Goal: Information Seeking & Learning: Learn about a topic

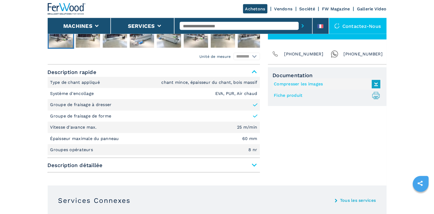
scroll to position [196, 0]
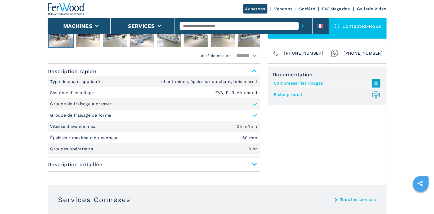
click at [253, 164] on span "Description détaillée" at bounding box center [154, 164] width 212 height 10
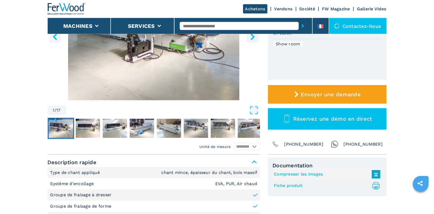
scroll to position [28, 0]
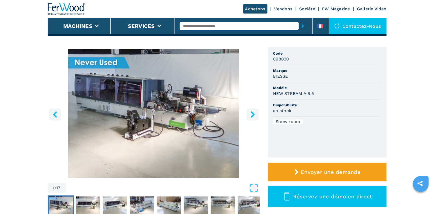
click at [193, 118] on img "Go to Slide 1" at bounding box center [154, 113] width 212 height 128
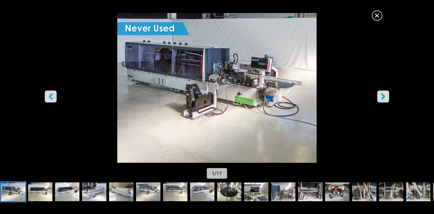
click at [382, 93] on icon "right-button" at bounding box center [383, 96] width 7 height 7
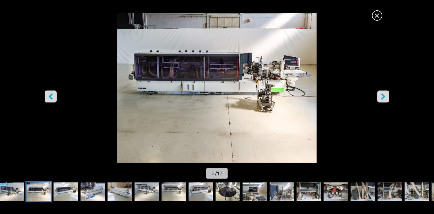
click at [382, 93] on icon "right-button" at bounding box center [383, 96] width 7 height 7
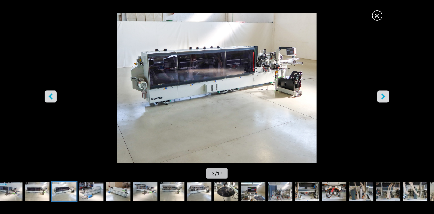
click at [382, 93] on icon "right-button" at bounding box center [383, 96] width 7 height 7
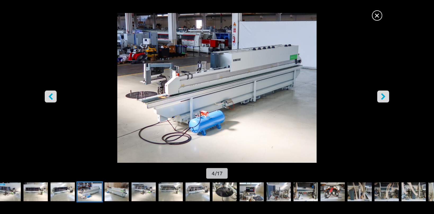
click at [382, 93] on icon "right-button" at bounding box center [383, 96] width 7 height 7
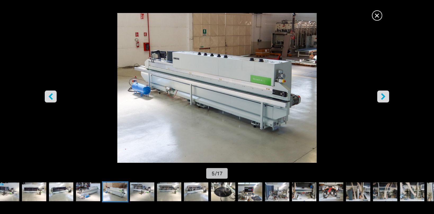
click at [383, 93] on icon "right-button" at bounding box center [383, 96] width 7 height 7
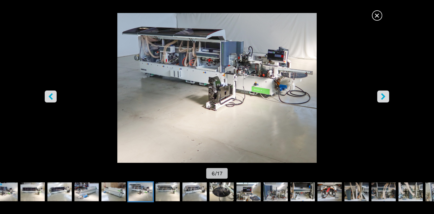
click at [383, 93] on icon "right-button" at bounding box center [383, 96] width 7 height 7
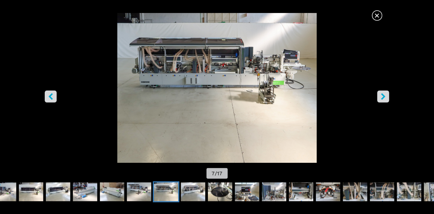
click at [383, 93] on icon "right-button" at bounding box center [383, 96] width 7 height 7
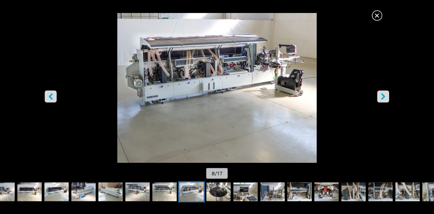
click at [383, 93] on icon "right-button" at bounding box center [383, 96] width 7 height 7
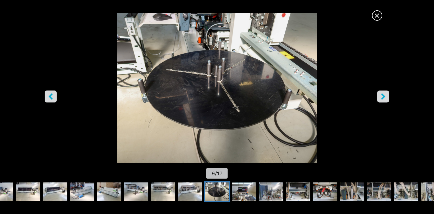
click at [383, 93] on icon "right-button" at bounding box center [383, 96] width 7 height 7
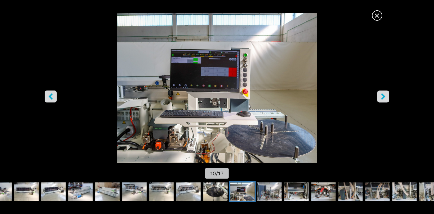
click at [383, 93] on icon "right-button" at bounding box center [383, 96] width 7 height 7
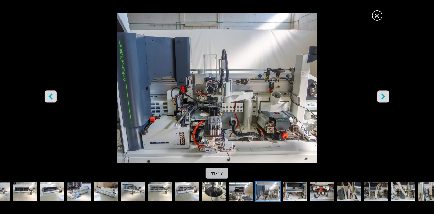
click at [383, 93] on icon "right-button" at bounding box center [383, 96] width 7 height 7
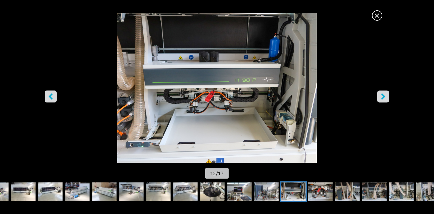
click at [383, 93] on icon "right-button" at bounding box center [383, 96] width 7 height 7
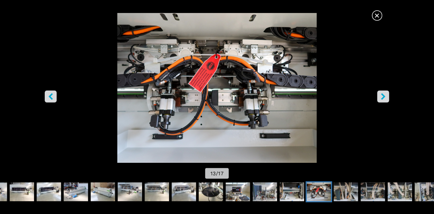
click at [383, 93] on icon "right-button" at bounding box center [383, 96] width 7 height 7
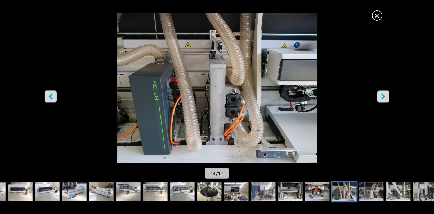
click at [383, 93] on icon "right-button" at bounding box center [383, 96] width 7 height 7
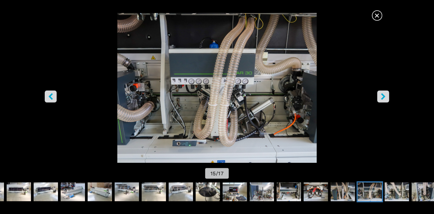
click at [383, 93] on icon "right-button" at bounding box center [383, 96] width 7 height 7
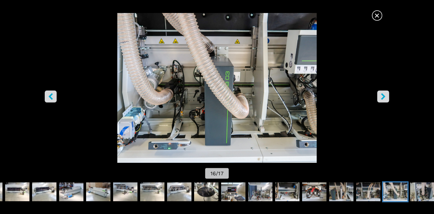
click at [383, 93] on icon "right-button" at bounding box center [383, 96] width 7 height 7
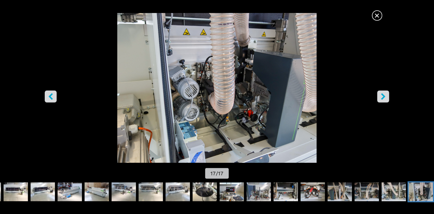
click at [383, 93] on icon "right-button" at bounding box center [383, 96] width 7 height 7
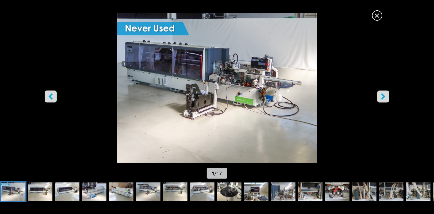
click at [52, 95] on icon "left-button" at bounding box center [50, 96] width 4 height 7
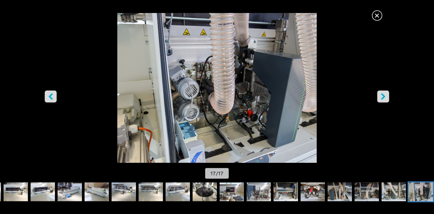
click at [53, 94] on icon "left-button" at bounding box center [50, 96] width 4 height 7
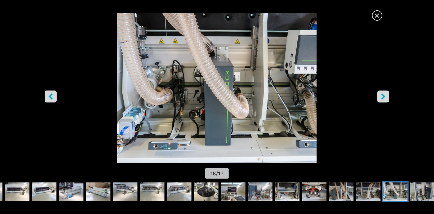
click at [386, 95] on icon "right-button" at bounding box center [383, 96] width 7 height 7
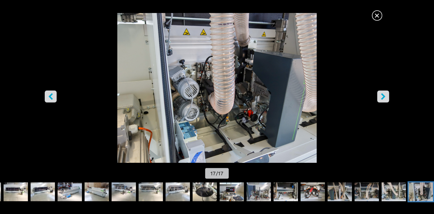
click at [385, 93] on icon "right-button" at bounding box center [383, 96] width 7 height 7
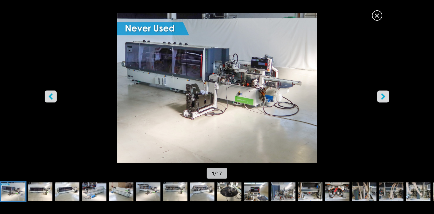
click at [376, 15] on span "×" at bounding box center [376, 14] width 9 height 9
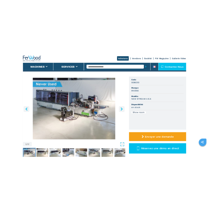
scroll to position [0, 0]
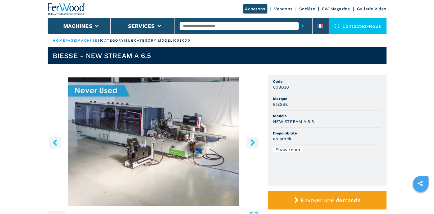
click at [191, 24] on input "text" at bounding box center [239, 26] width 119 height 8
click at [207, 26] on input "text" at bounding box center [239, 26] width 119 height 8
click at [202, 25] on input "text" at bounding box center [239, 26] width 119 height 8
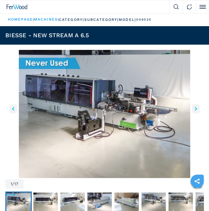
drag, startPoint x: 50, startPoint y: 12, endPoint x: 49, endPoint y: 7, distance: 5.6
click at [50, 12] on div at bounding box center [84, 6] width 169 height 13
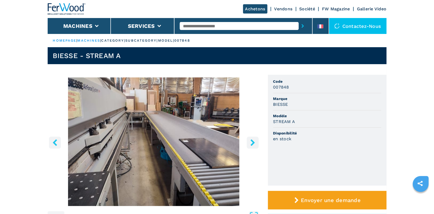
click at [209, 141] on icon "right-button" at bounding box center [252, 142] width 7 height 7
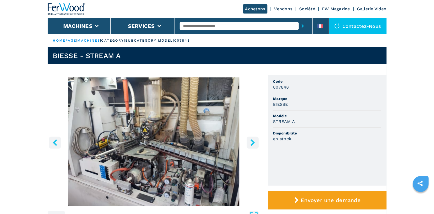
click at [209, 141] on icon "right-button" at bounding box center [252, 142] width 7 height 7
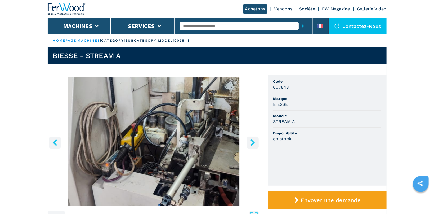
click at [53, 142] on icon "left-button" at bounding box center [55, 142] width 4 height 7
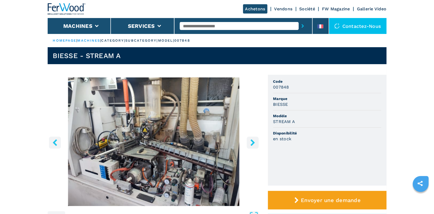
click at [209, 144] on icon "right-button" at bounding box center [252, 142] width 4 height 7
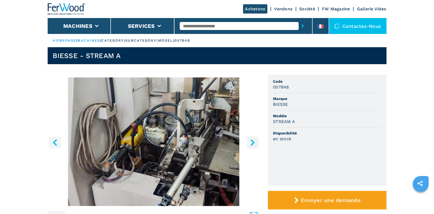
click at [209, 144] on icon "right-button" at bounding box center [252, 142] width 4 height 7
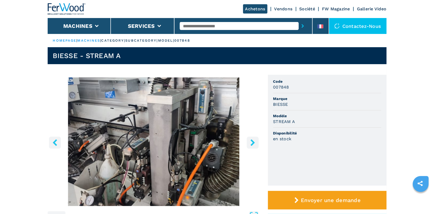
click at [209, 144] on icon "right-button" at bounding box center [252, 142] width 4 height 7
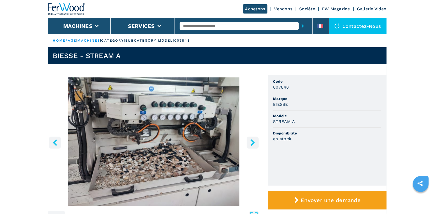
click at [209, 144] on icon "right-button" at bounding box center [252, 142] width 4 height 7
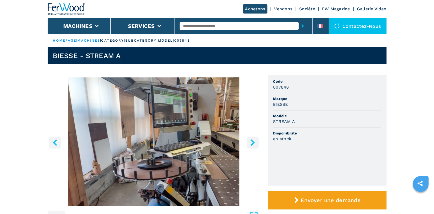
click at [209, 144] on icon "right-button" at bounding box center [252, 142] width 4 height 7
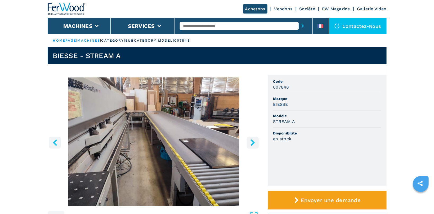
click at [209, 144] on icon "right-button" at bounding box center [252, 142] width 4 height 7
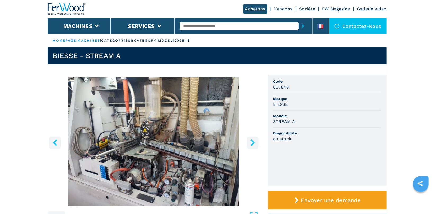
click at [209, 144] on icon "right-button" at bounding box center [252, 142] width 4 height 7
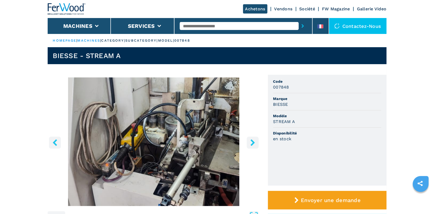
click at [209, 144] on icon "right-button" at bounding box center [252, 142] width 4 height 7
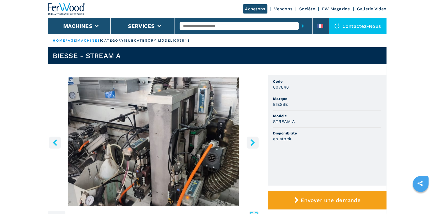
click at [209, 144] on icon "right-button" at bounding box center [252, 142] width 4 height 7
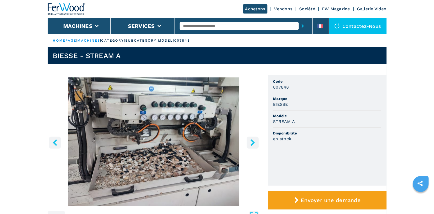
click at [209, 144] on icon "right-button" at bounding box center [252, 142] width 4 height 7
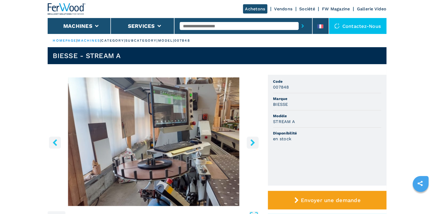
click at [209, 144] on icon "right-button" at bounding box center [252, 142] width 4 height 7
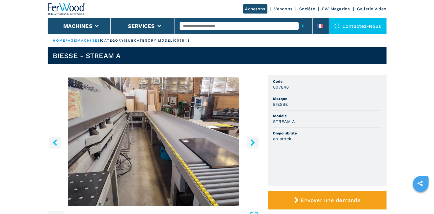
click at [209, 140] on icon "right-button" at bounding box center [252, 142] width 7 height 7
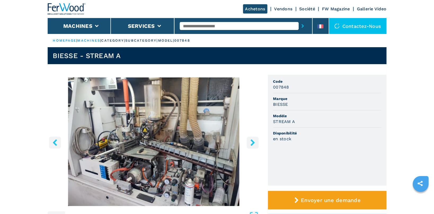
click at [209, 140] on icon "right-button" at bounding box center [252, 142] width 7 height 7
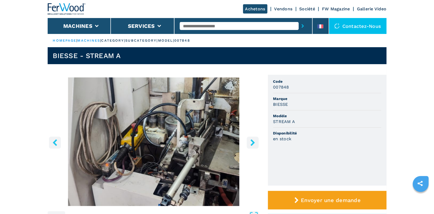
click at [209, 140] on icon "right-button" at bounding box center [252, 142] width 7 height 7
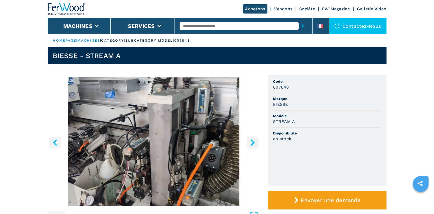
click at [209, 140] on icon "right-button" at bounding box center [252, 142] width 7 height 7
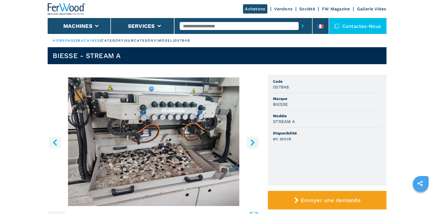
click at [209, 140] on icon "right-button" at bounding box center [252, 142] width 7 height 7
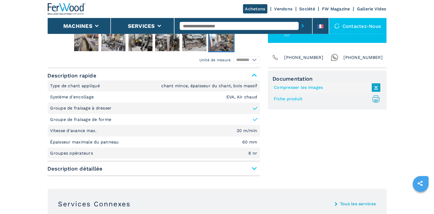
scroll to position [196, 0]
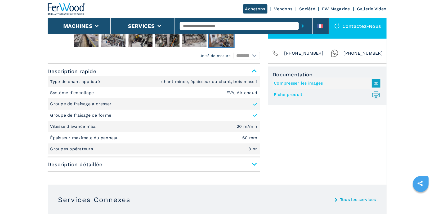
click at [209, 164] on span "Description détaillée" at bounding box center [154, 164] width 212 height 10
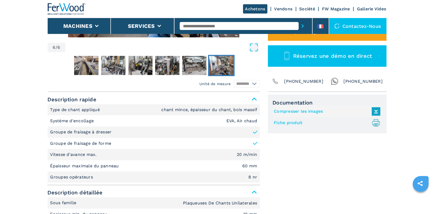
scroll to position [0, 0]
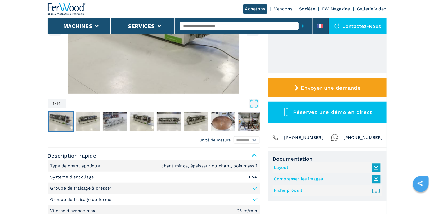
scroll to position [224, 0]
